Goal: Check status: Check status

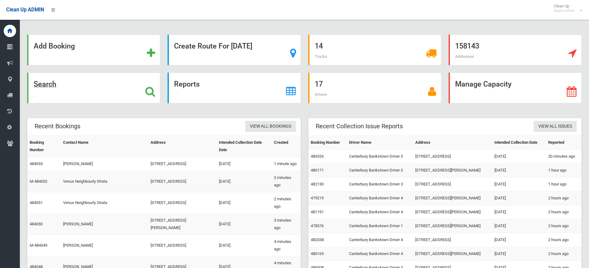
click at [148, 90] on icon at bounding box center [150, 91] width 10 height 11
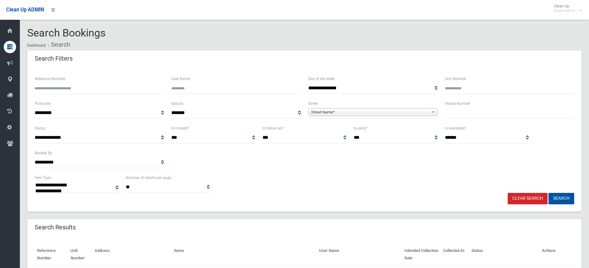
select select
click at [72, 87] on input "Reference Number" at bounding box center [99, 88] width 129 height 11
type input "*"
type input "******"
click at [549, 193] on button "Search" at bounding box center [562, 198] width 26 height 11
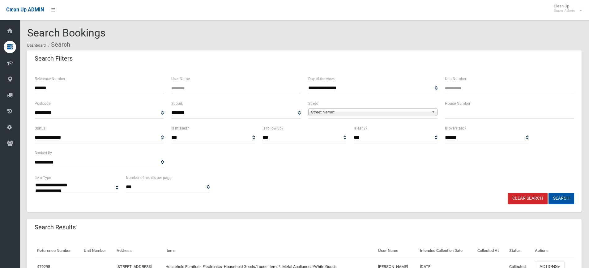
select select
click at [369, 180] on div "**********" at bounding box center [304, 183] width 547 height 19
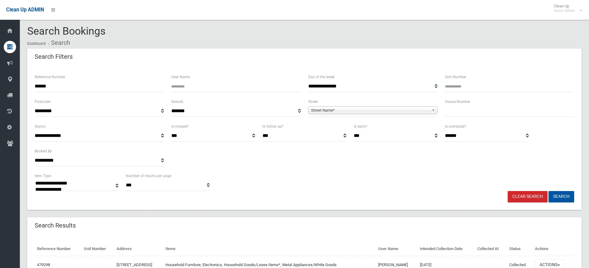
scroll to position [37, 0]
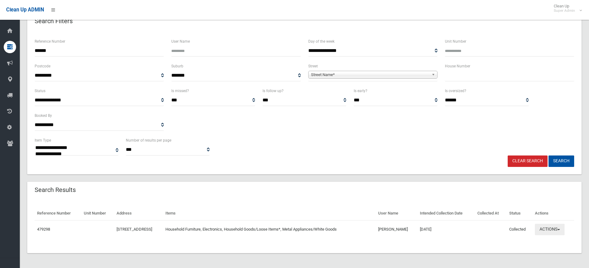
click at [563, 226] on button "Actions" at bounding box center [550, 229] width 30 height 11
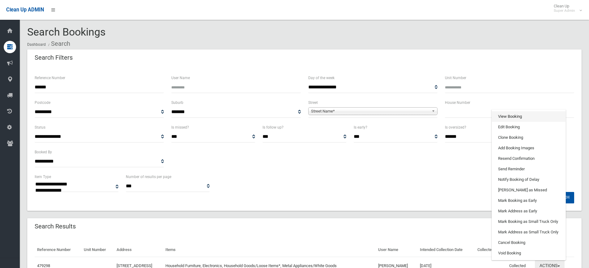
scroll to position [0, 0]
click at [517, 112] on ul "View Booking Edit Booking Clone Booking Add Booking Images Resend Confirmation …" at bounding box center [529, 185] width 74 height 151
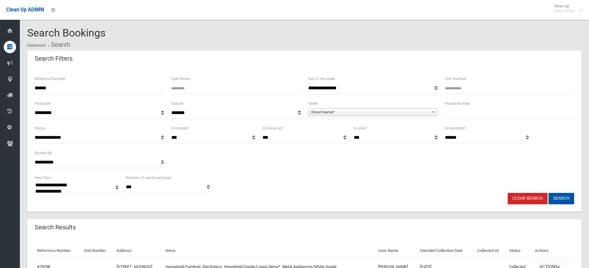
click at [517, 114] on input "text" at bounding box center [509, 112] width 129 height 11
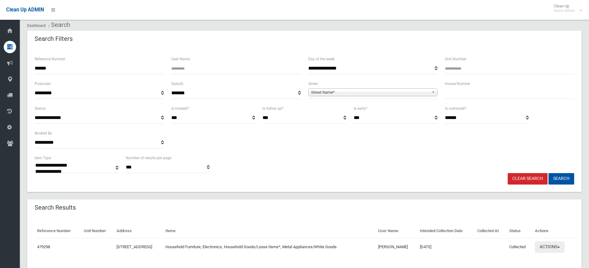
scroll to position [37, 0]
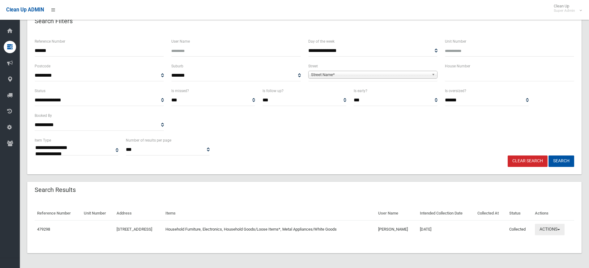
click at [550, 228] on button "Actions" at bounding box center [550, 229] width 30 height 11
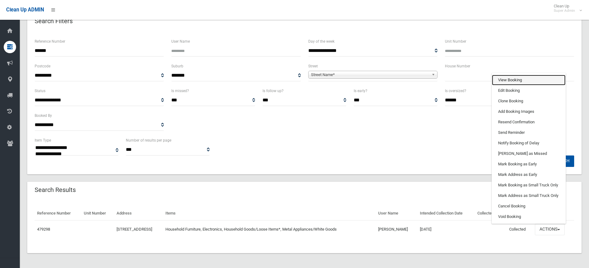
click at [518, 79] on link "View Booking" at bounding box center [529, 80] width 74 height 11
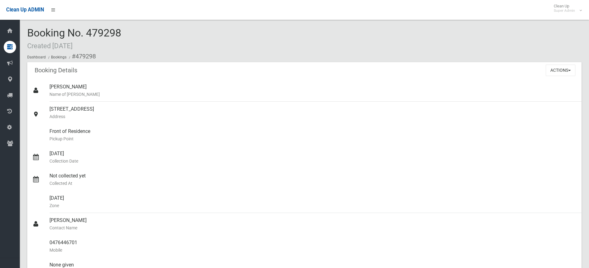
click at [282, 54] on ol "Dashboard Bookings #479298" at bounding box center [304, 56] width 555 height 11
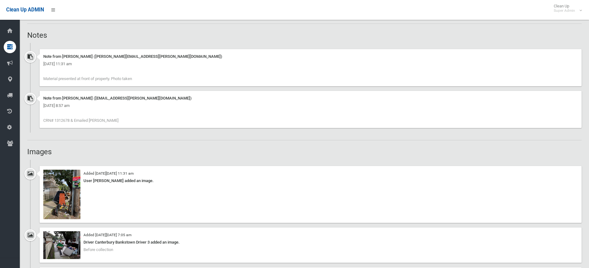
scroll to position [464, 0]
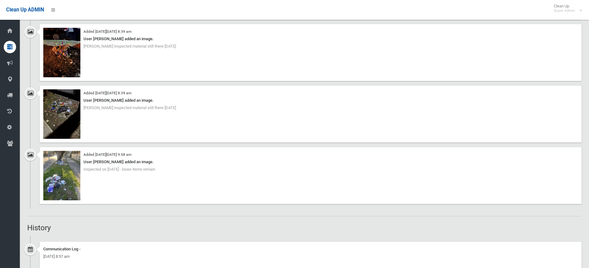
scroll to position [866, 0]
